Goal: Information Seeking & Learning: Find specific fact

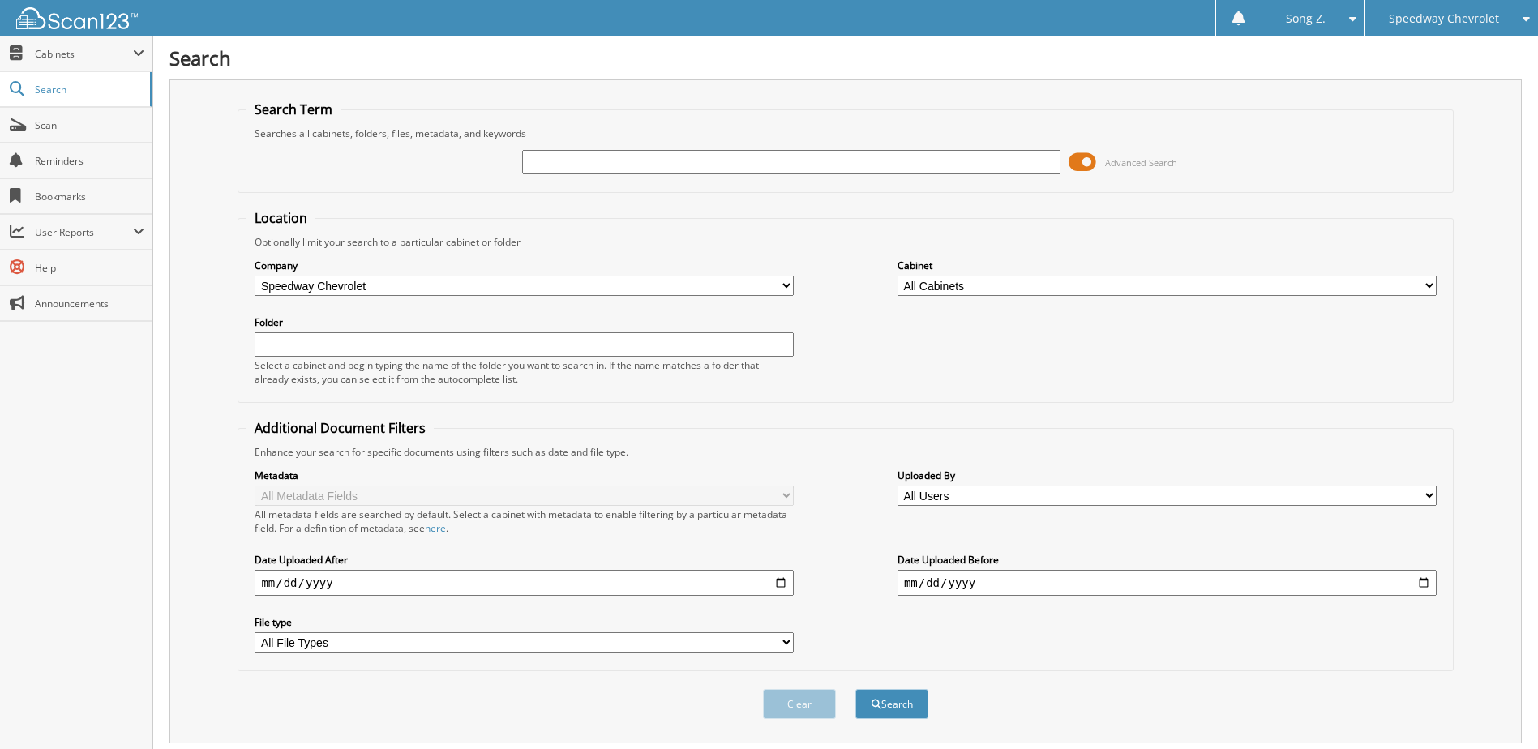
click at [547, 161] on input "text" at bounding box center [791, 162] width 539 height 24
type input "70503"
click at [855, 689] on button "Search" at bounding box center [891, 704] width 73 height 30
drag, startPoint x: 598, startPoint y: 151, endPoint x: 348, endPoint y: 150, distance: 250.5
click at [348, 150] on div "70503 Advanced Search" at bounding box center [845, 162] width 1198 height 44
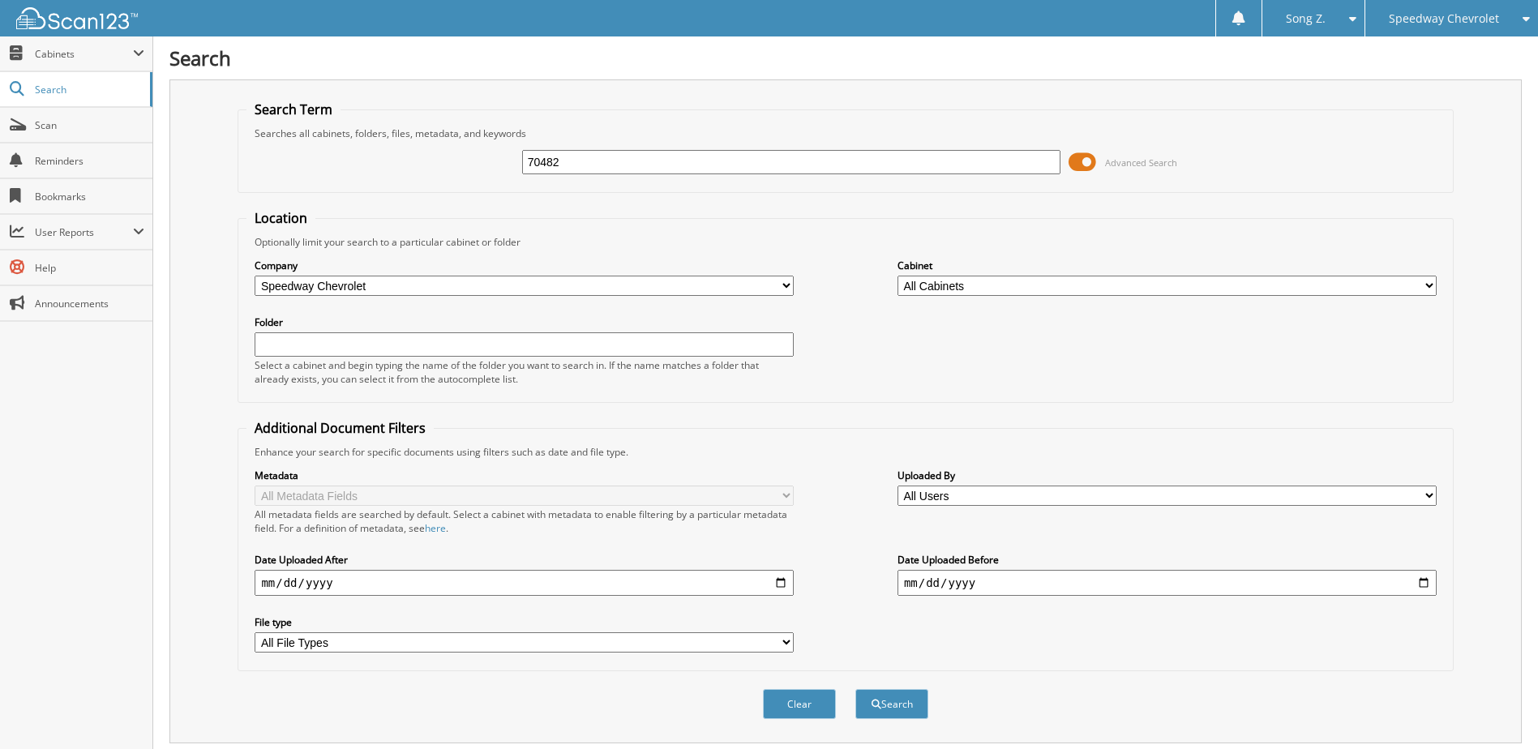
type input "70482"
click at [855, 689] on button "Search" at bounding box center [891, 704] width 73 height 30
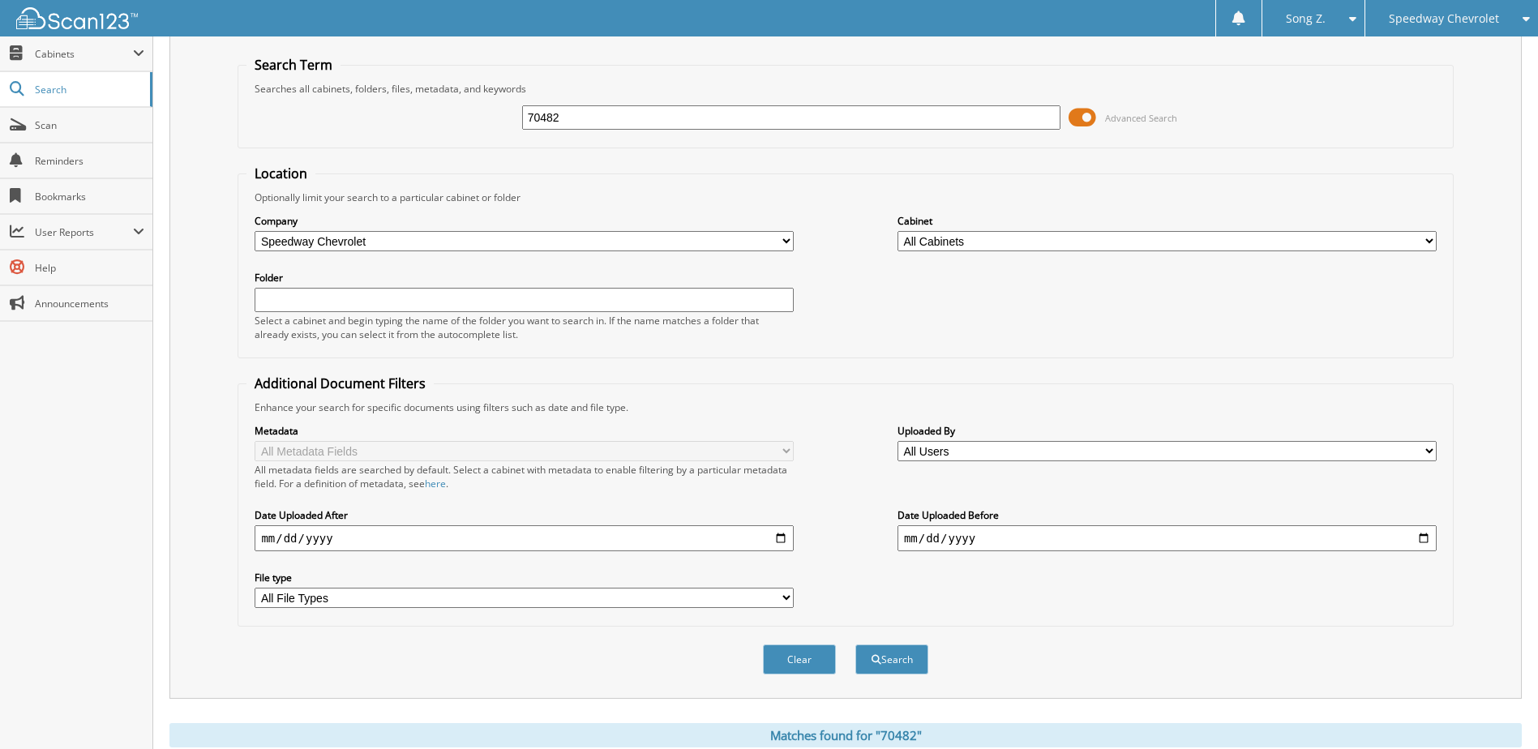
scroll to position [43, 0]
drag, startPoint x: 610, startPoint y: 117, endPoint x: 430, endPoint y: 146, distance: 182.4
click at [431, 137] on div "70482 Advanced Search" at bounding box center [845, 119] width 1198 height 44
type input "565847"
click at [855, 646] on button "Search" at bounding box center [891, 661] width 73 height 30
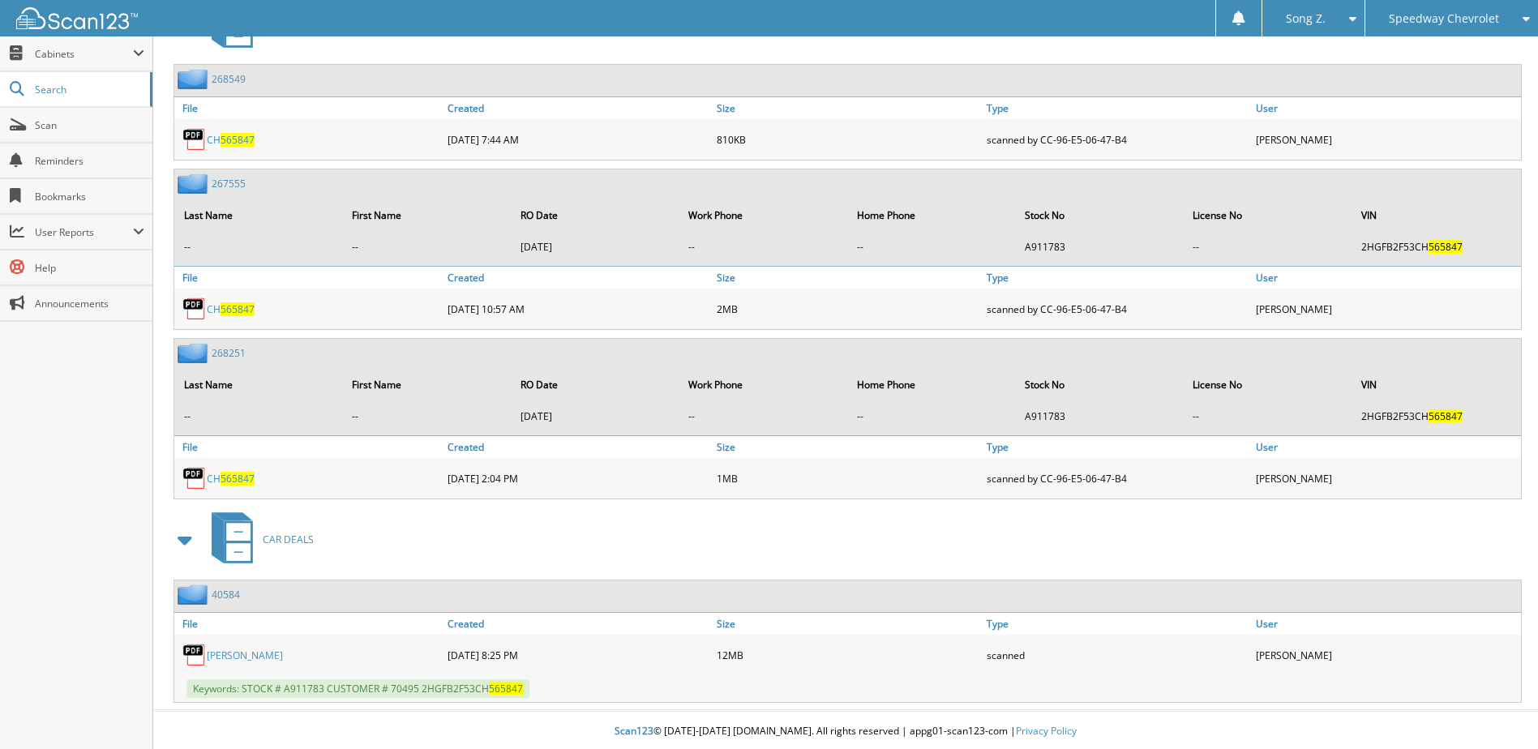
scroll to position [820, 0]
click at [229, 589] on link "40584" at bounding box center [226, 592] width 28 height 14
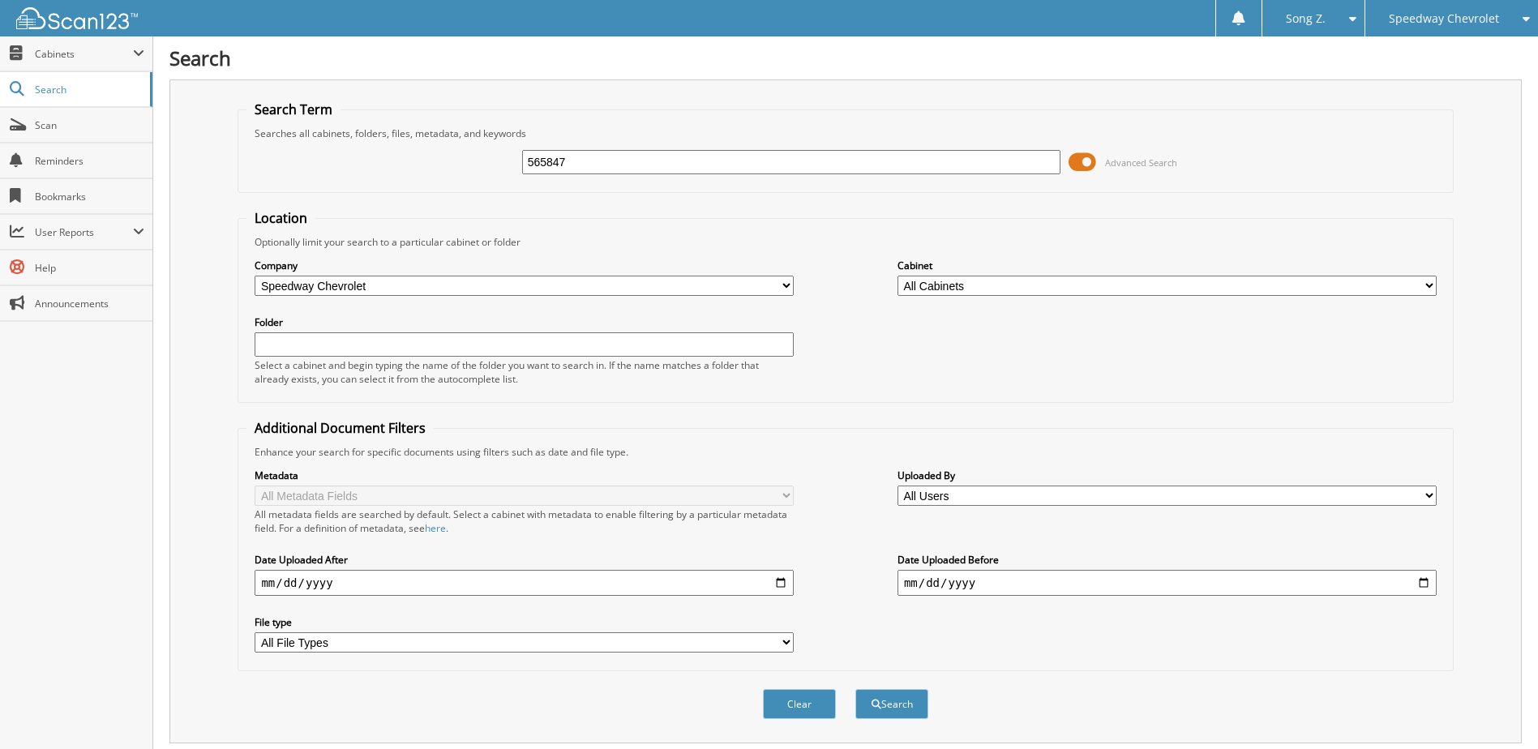
drag, startPoint x: 617, startPoint y: 163, endPoint x: 512, endPoint y: 186, distance: 107.0
click at [512, 186] on fieldset "Search Term Searches all cabinets, folders, files, metadata, and keywords 56584…" at bounding box center [845, 147] width 1215 height 92
type input "70465"
click at [855, 689] on button "Search" at bounding box center [891, 704] width 73 height 30
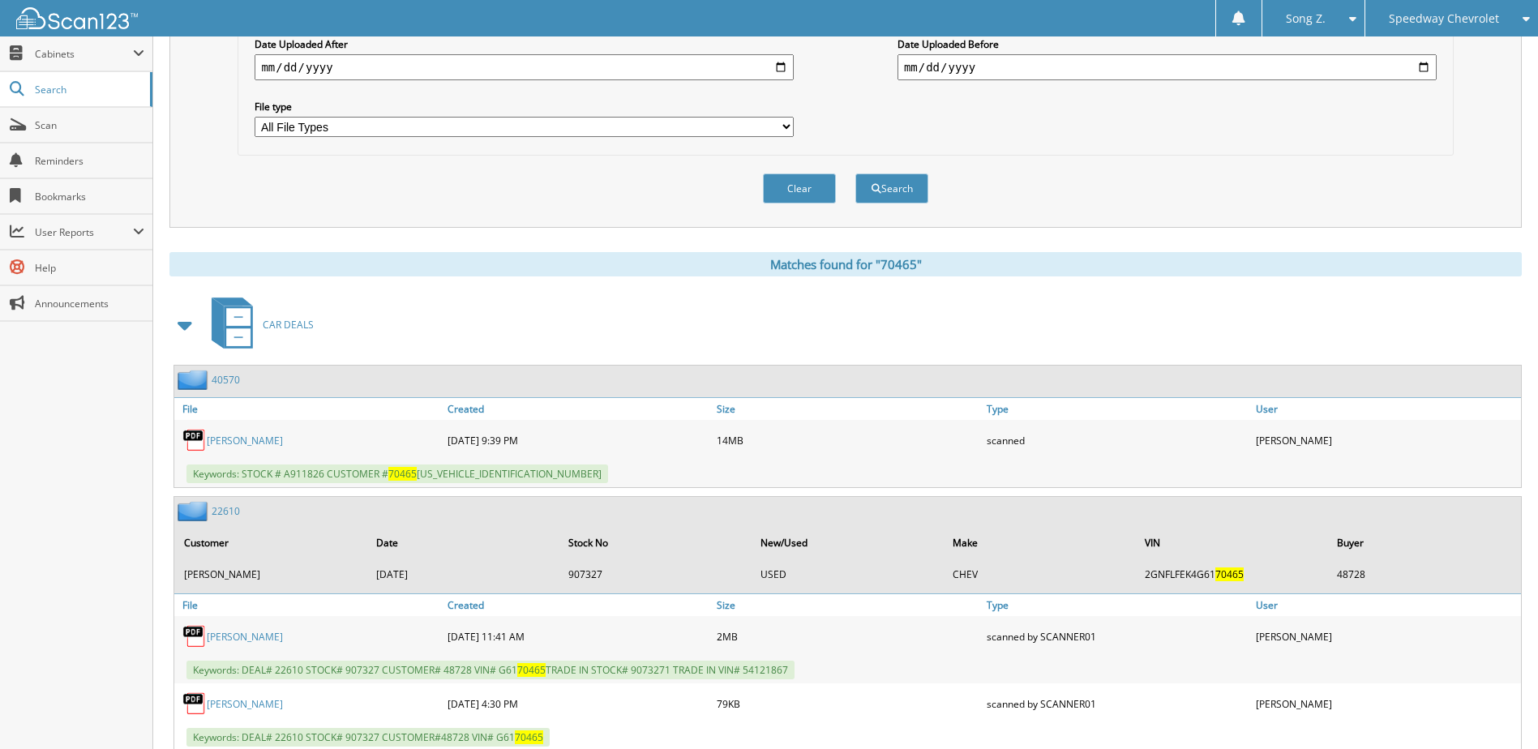
scroll to position [243, 0]
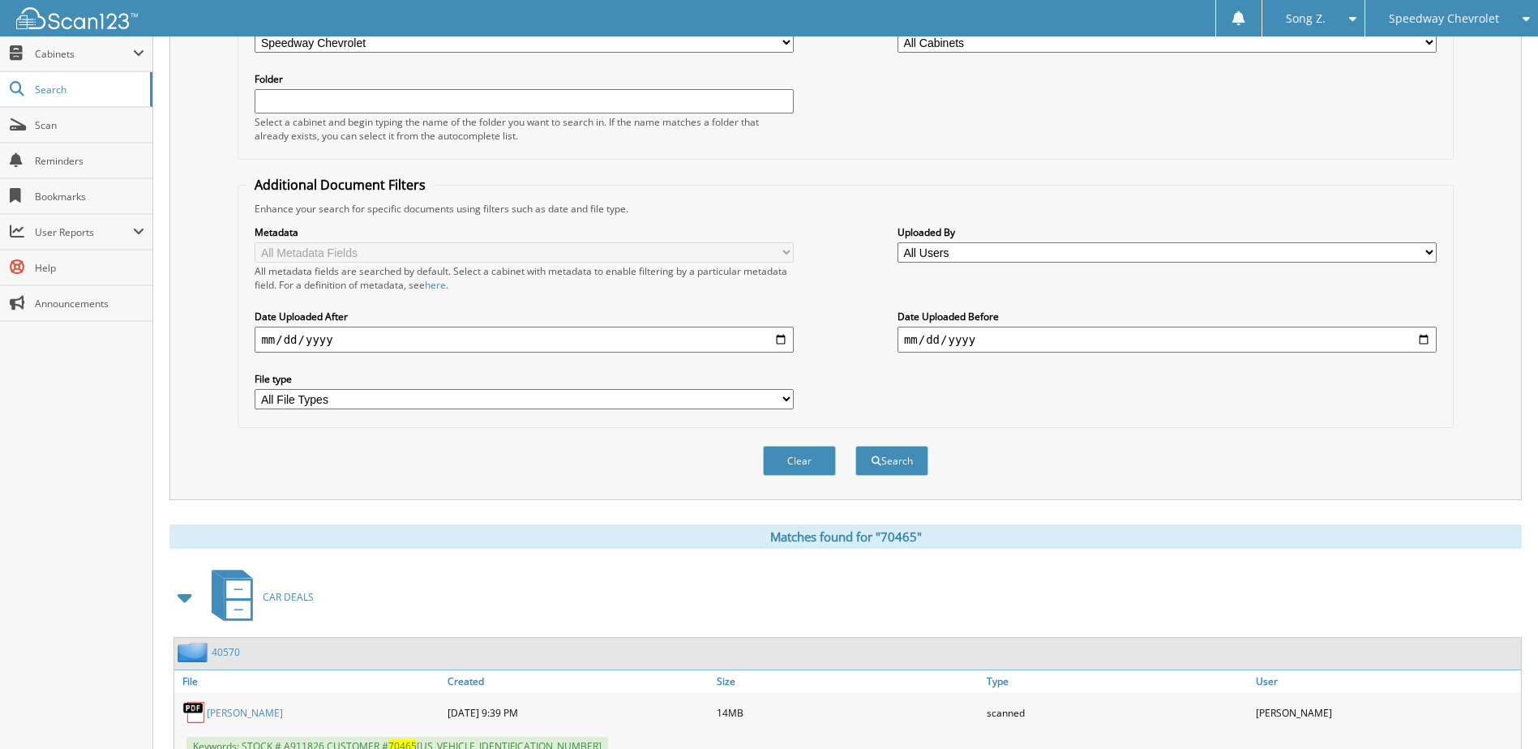
click at [1471, 24] on span "Speedway Chevrolet" at bounding box center [1444, 19] width 110 height 10
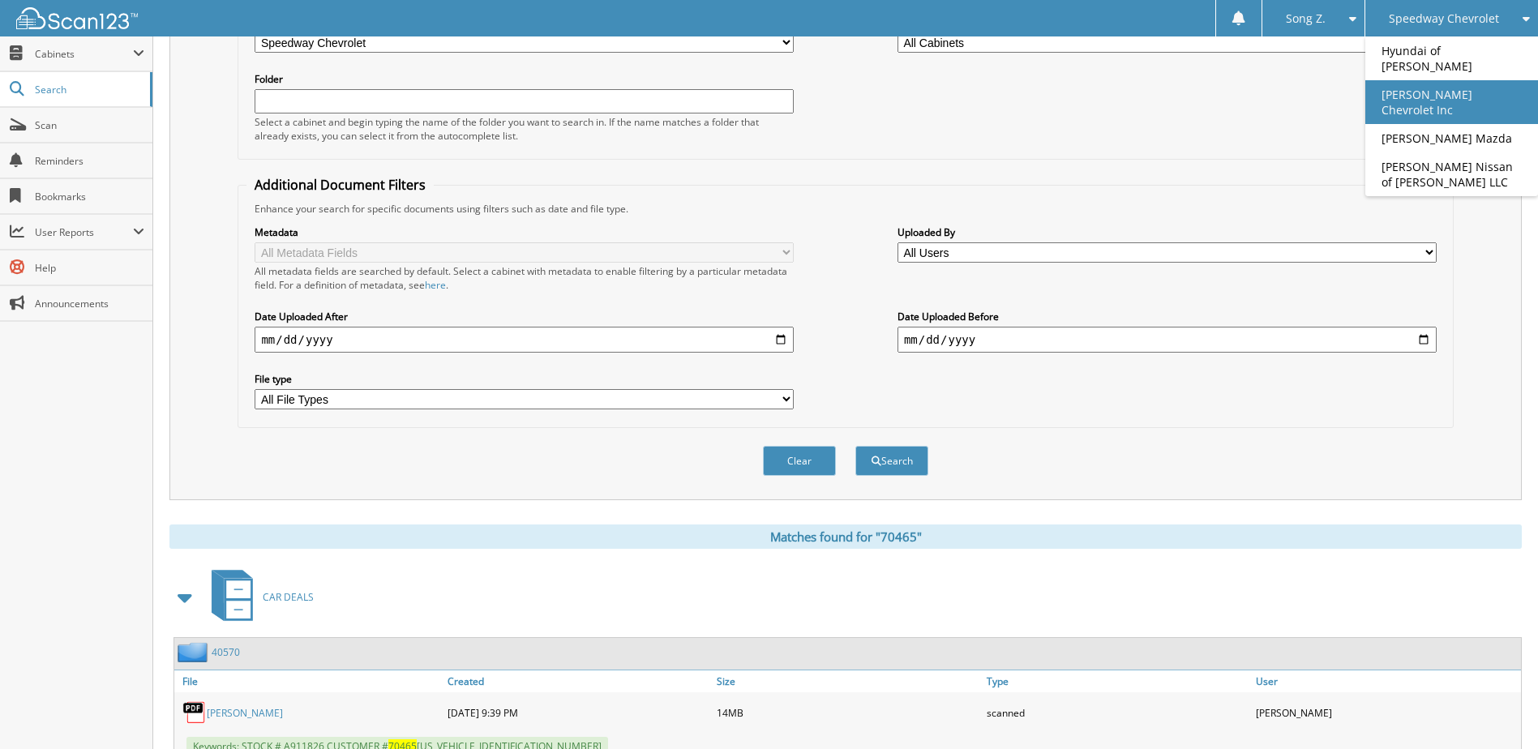
click at [1453, 80] on link "[PERSON_NAME] Chevrolet Inc" at bounding box center [1451, 102] width 173 height 44
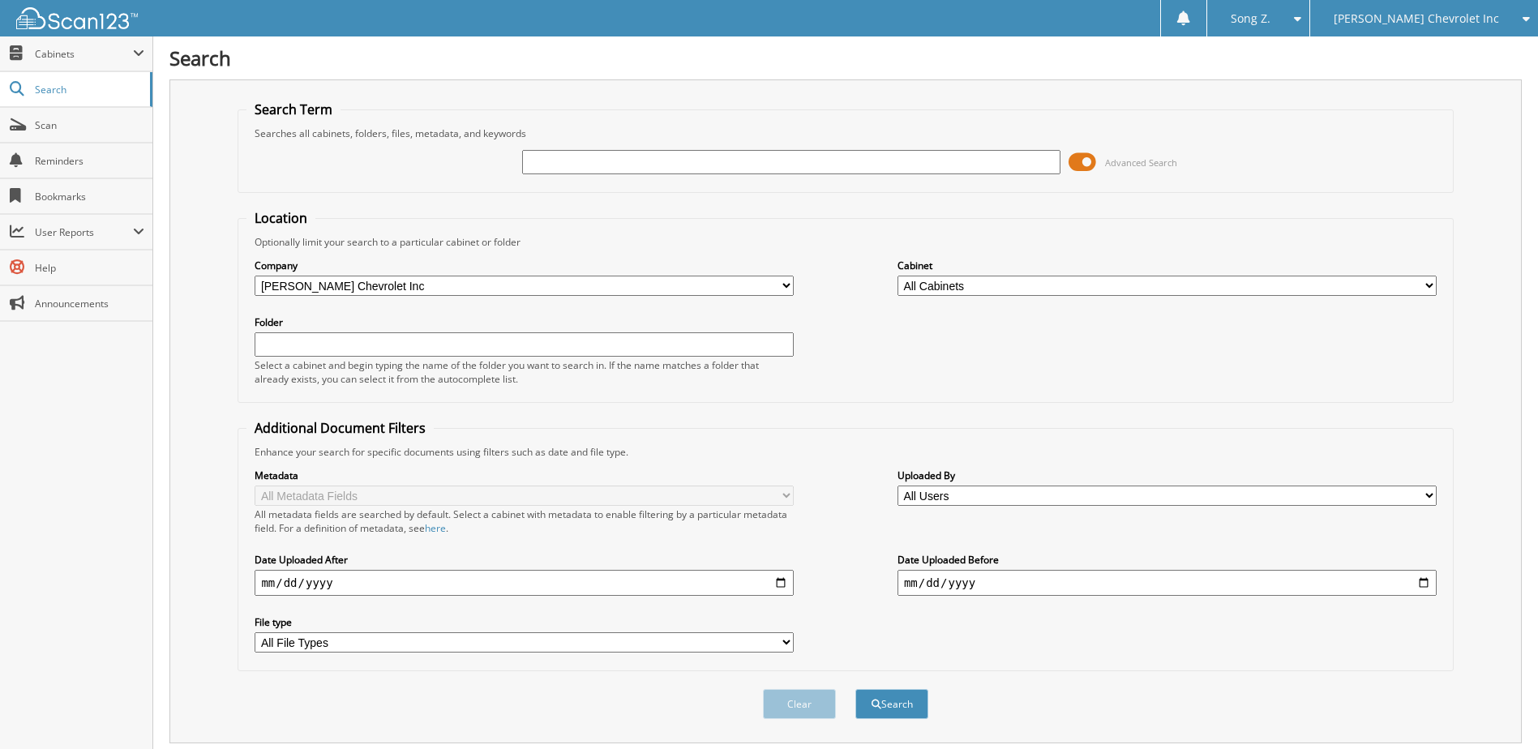
click at [547, 168] on input "text" at bounding box center [791, 162] width 539 height 24
type input "232678"
click at [855, 689] on button "Search" at bounding box center [891, 704] width 73 height 30
click at [906, 715] on button "Search" at bounding box center [891, 704] width 73 height 30
